Goal: Task Accomplishment & Management: Manage account settings

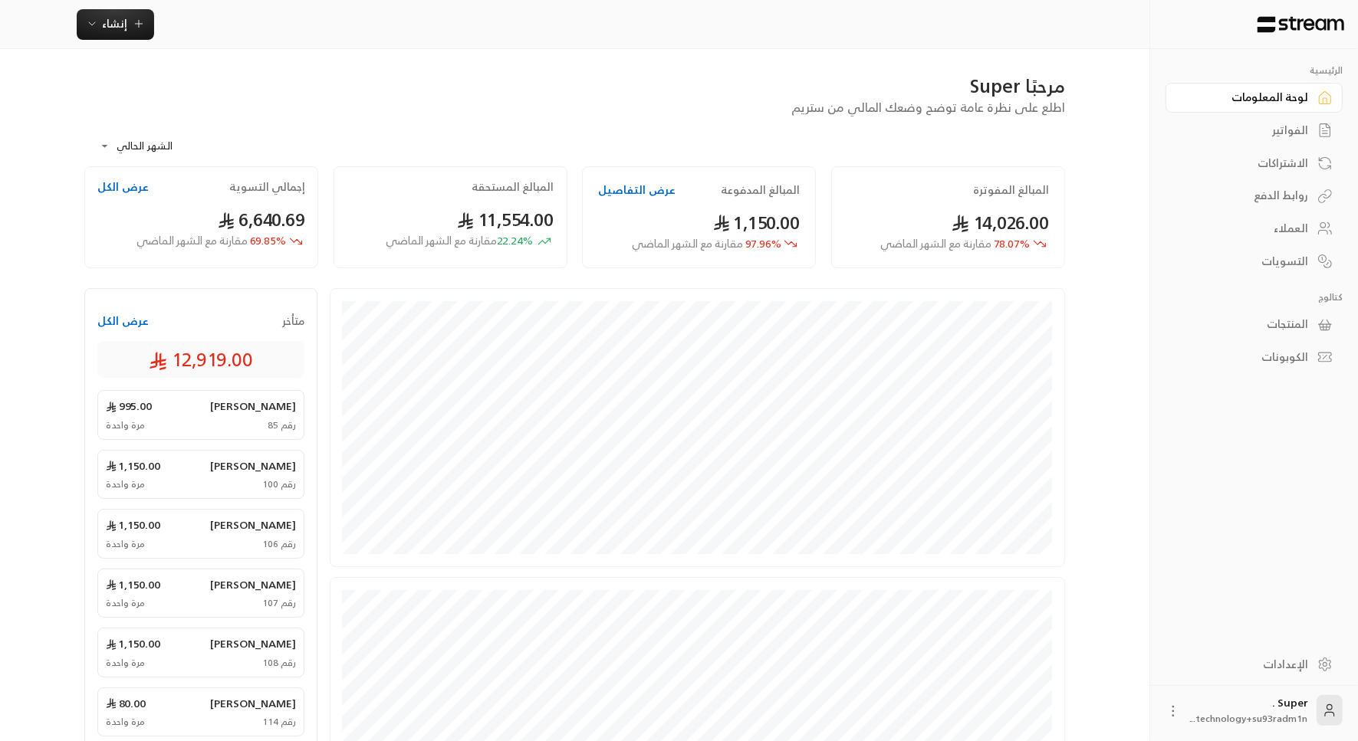
click at [1289, 654] on link "الإعدادات" at bounding box center [1253, 664] width 177 height 30
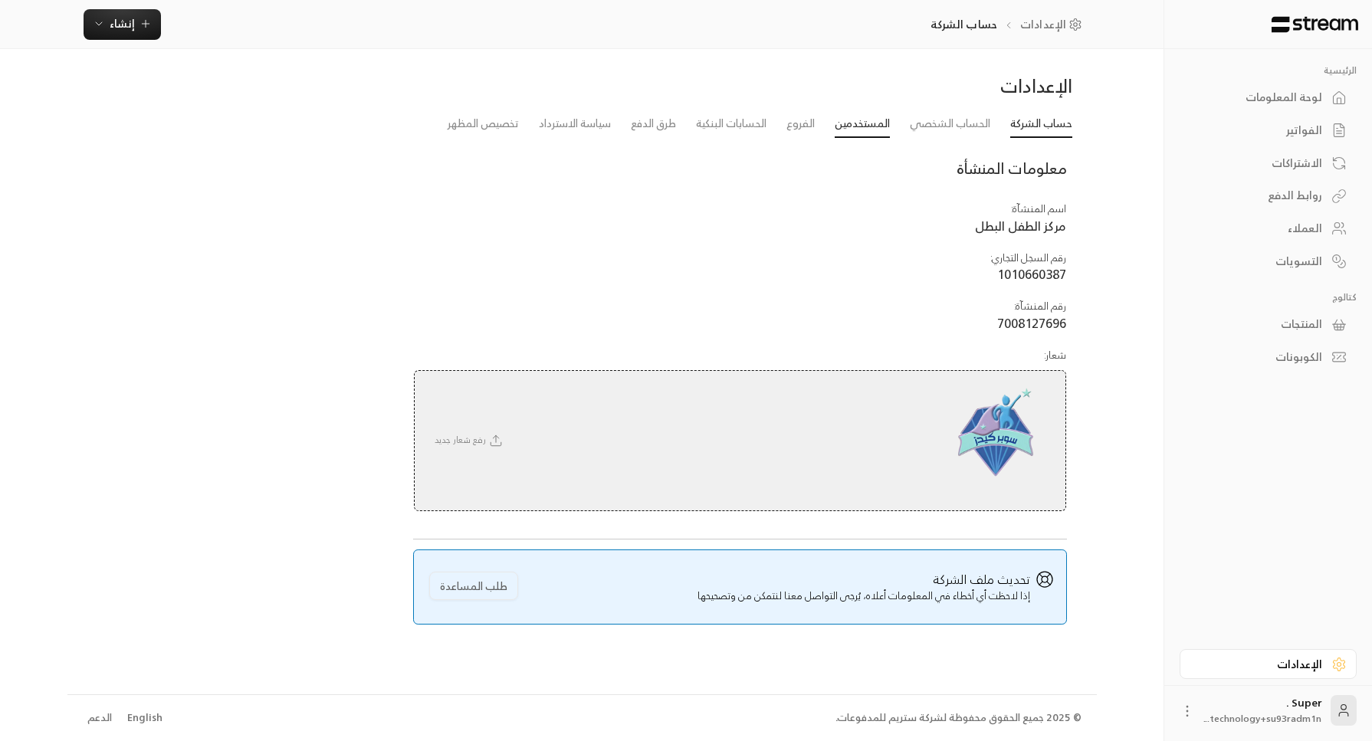
click at [854, 130] on link "المستخدمين" at bounding box center [862, 124] width 55 height 28
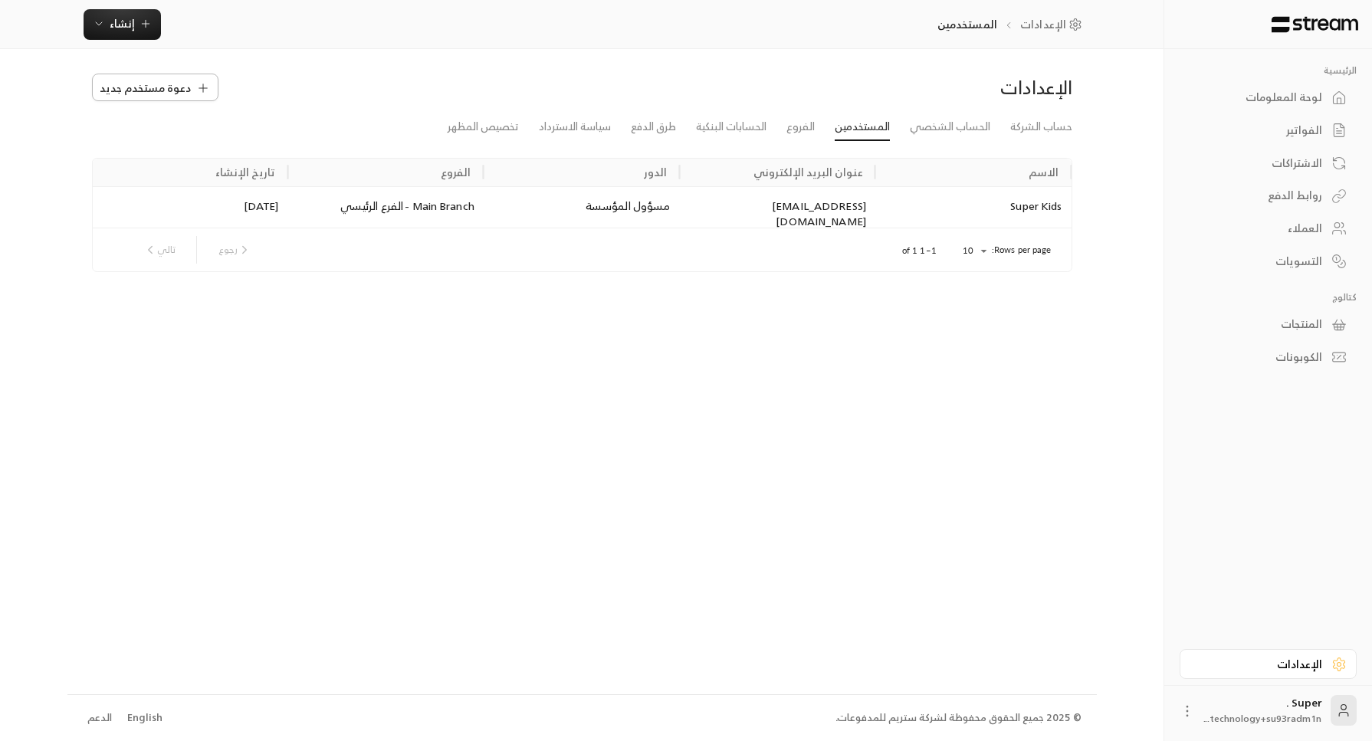
click at [184, 80] on span "دعوة مستخدم جديد" at bounding box center [145, 88] width 91 height 16
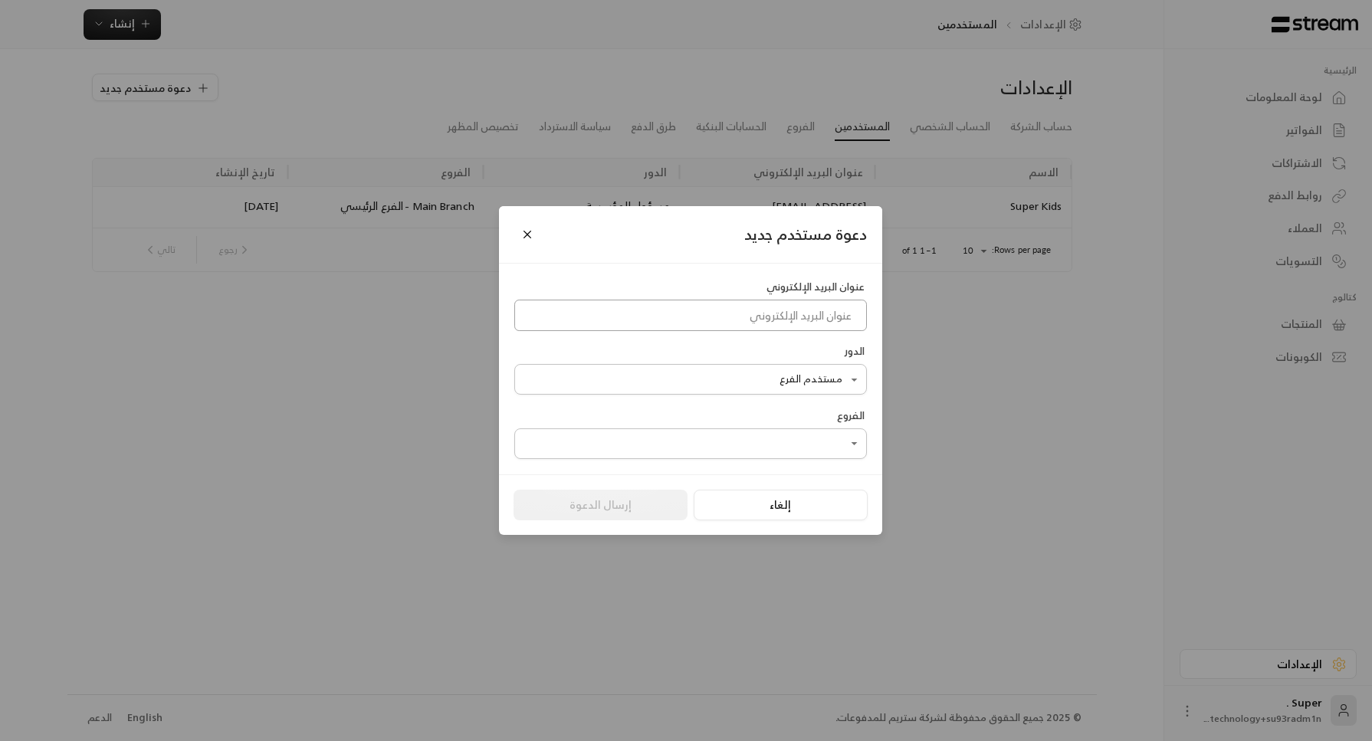
click at [744, 313] on input at bounding box center [690, 315] width 353 height 31
paste input "[EMAIL_ADDRESS][DOMAIN_NAME]"
type input "[EMAIL_ADDRESS][DOMAIN_NAME]"
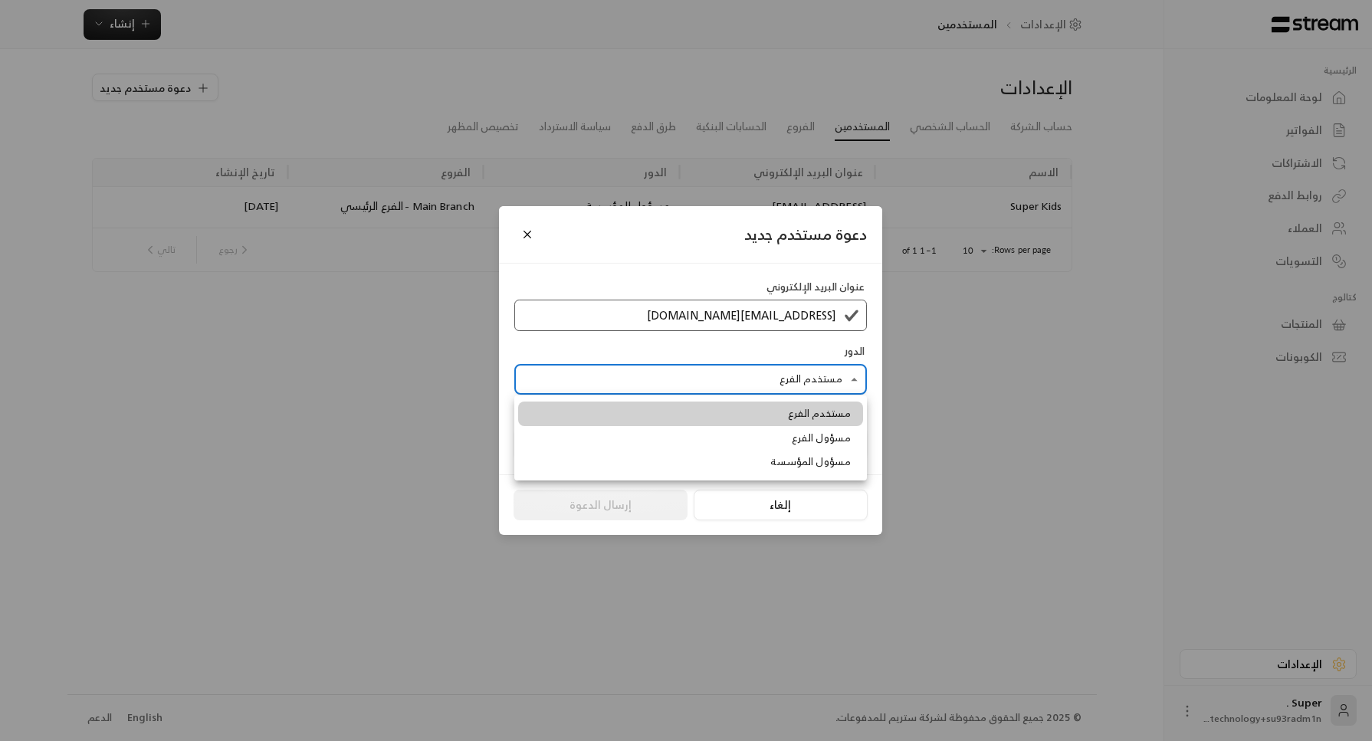
click at [813, 376] on body "الرئيسية لوحة المعلومات الفواتير الاشتراكات روابط الدفع العملاء التسويات كتالوج…" at bounding box center [686, 370] width 1372 height 741
click at [833, 461] on span "مسؤول المؤسسة" at bounding box center [810, 462] width 80 height 15
type input "**********"
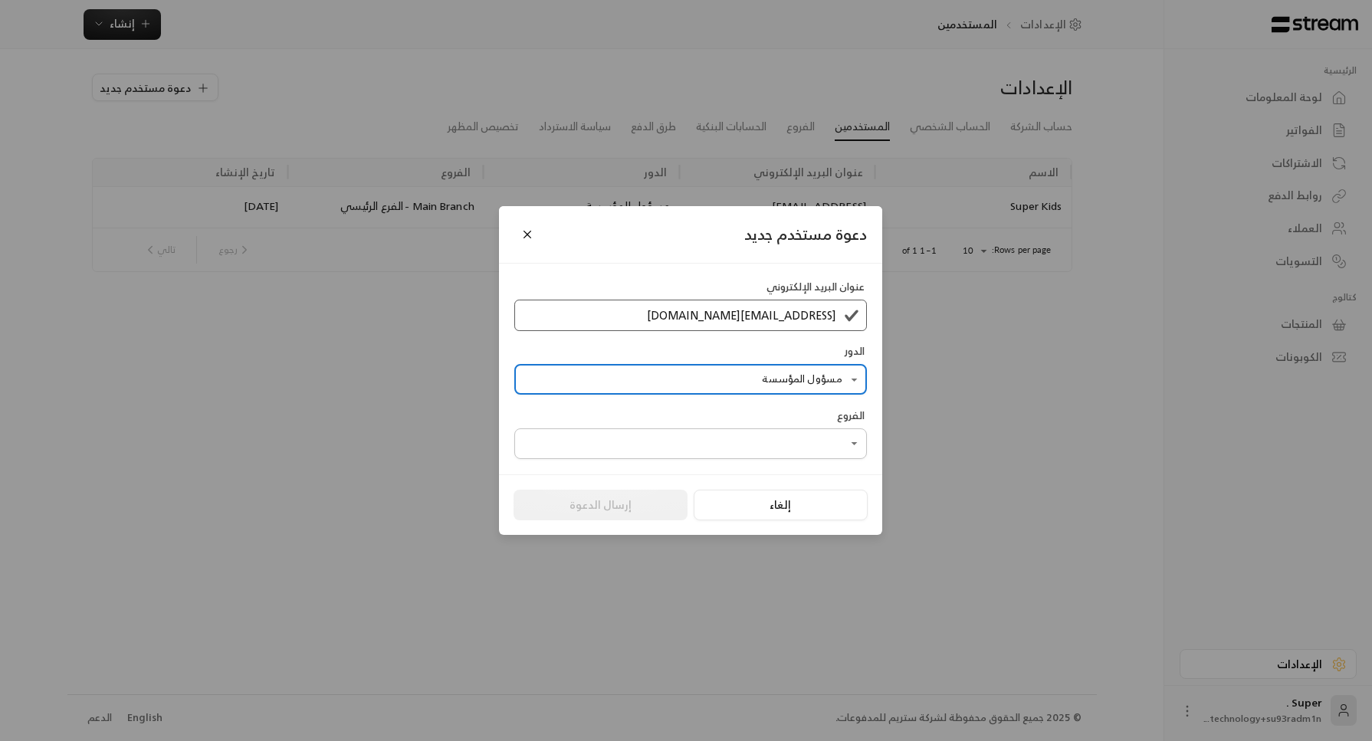
click at [686, 455] on body "الرئيسية لوحة المعلومات الفواتير الاشتراكات روابط الدفع العملاء التسويات كتالوج…" at bounding box center [686, 370] width 1372 height 741
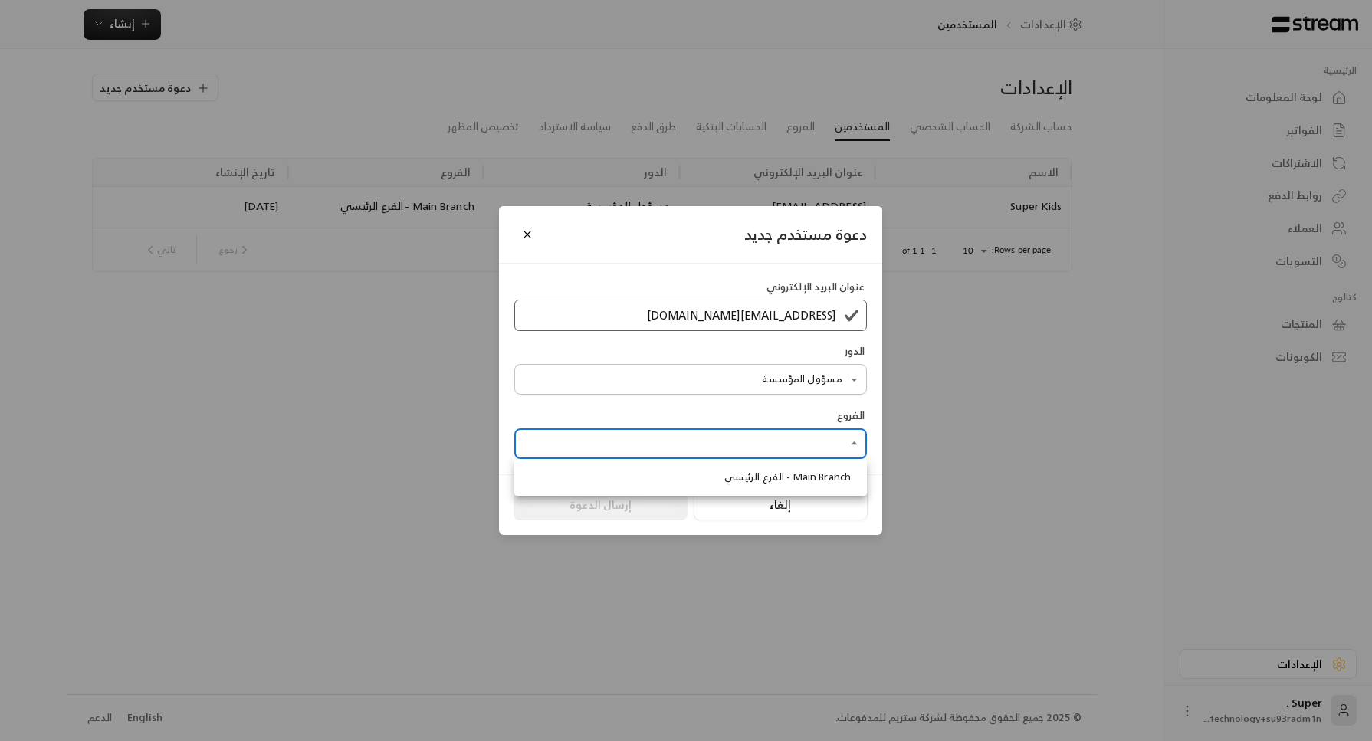
click at [704, 481] on li "Main Branch - الفرع الرئيسي" at bounding box center [690, 477] width 345 height 25
type input "**********"
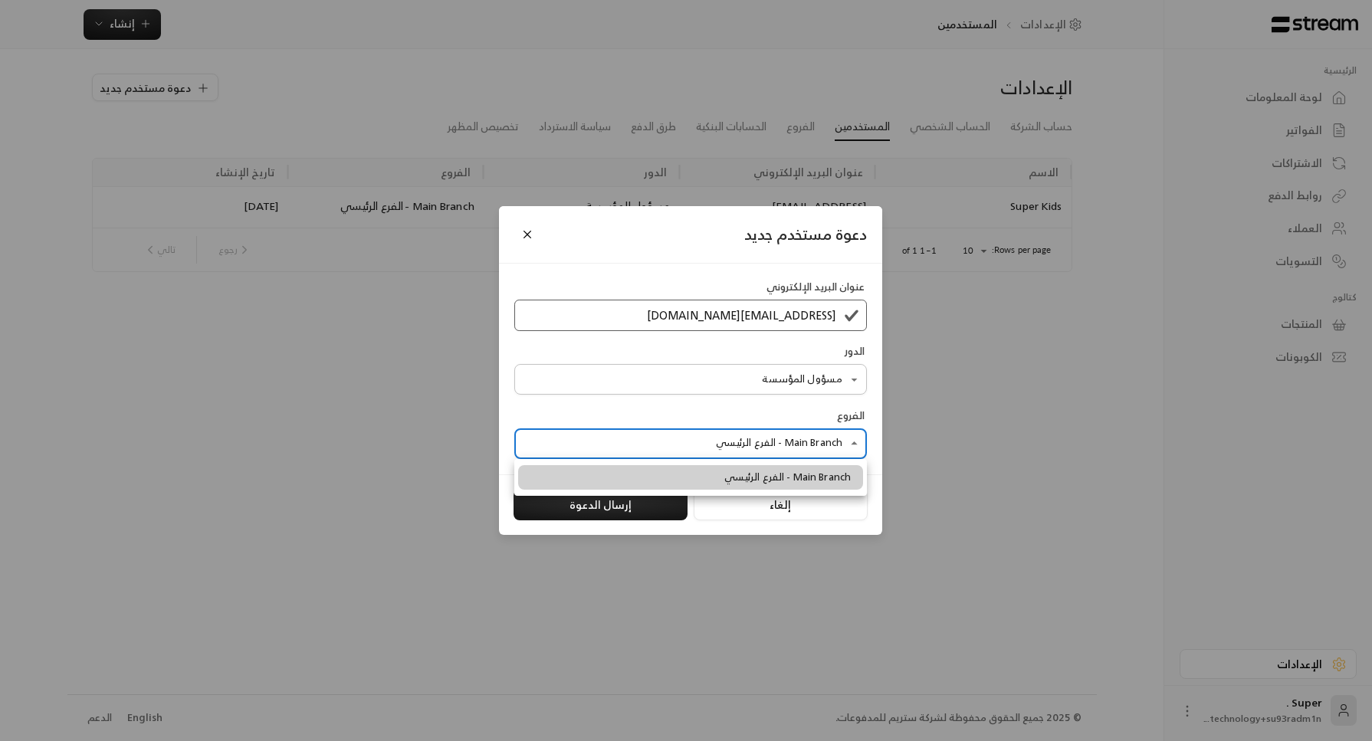
click at [607, 508] on div at bounding box center [686, 370] width 1372 height 741
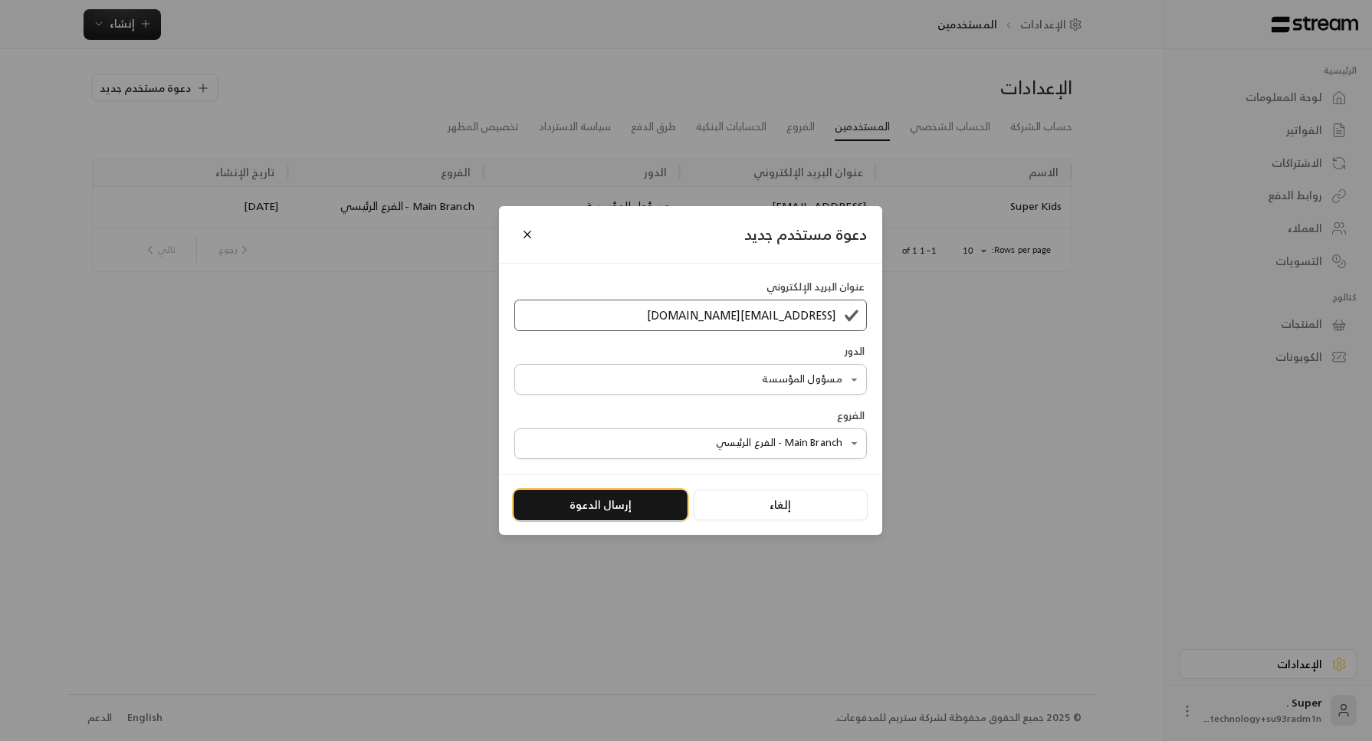
click at [607, 508] on button "إرسال الدعوة" at bounding box center [601, 505] width 174 height 31
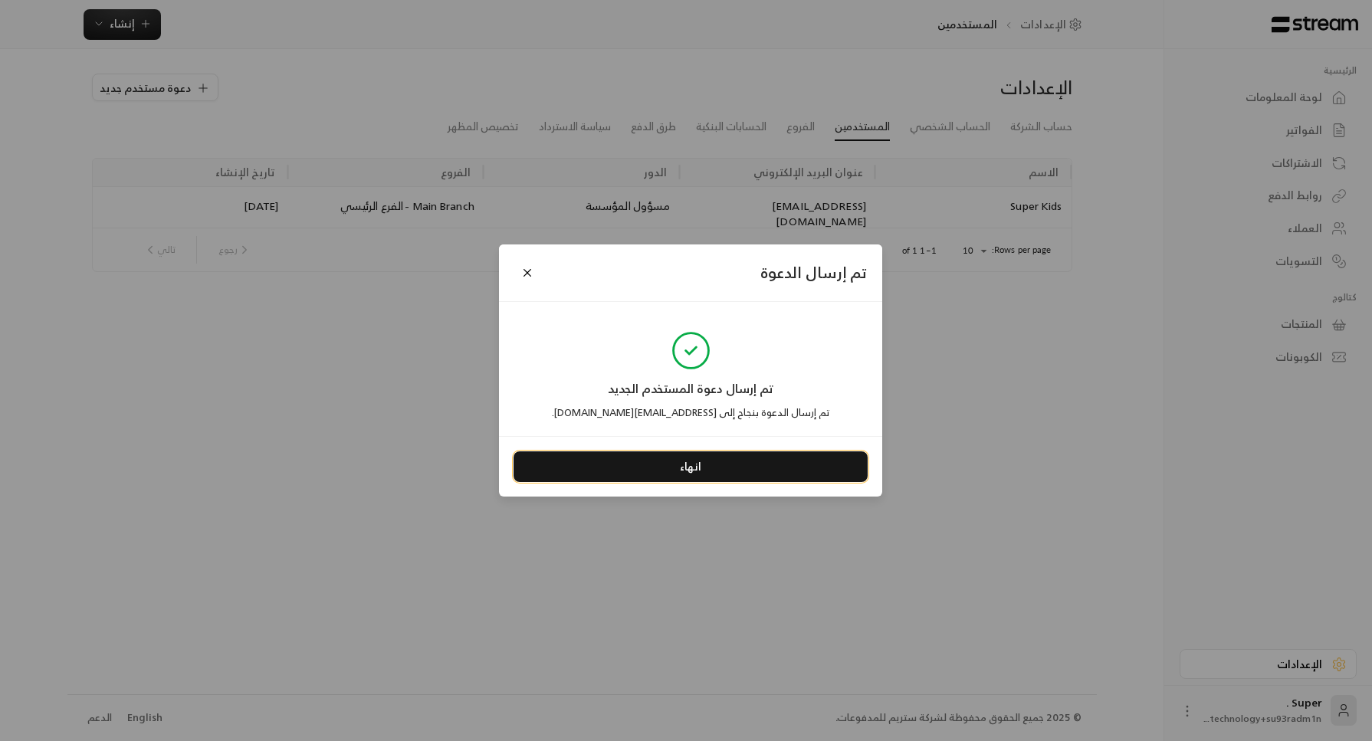
click at [698, 458] on button "انهاء" at bounding box center [691, 467] width 354 height 31
